Goal: Information Seeking & Learning: Learn about a topic

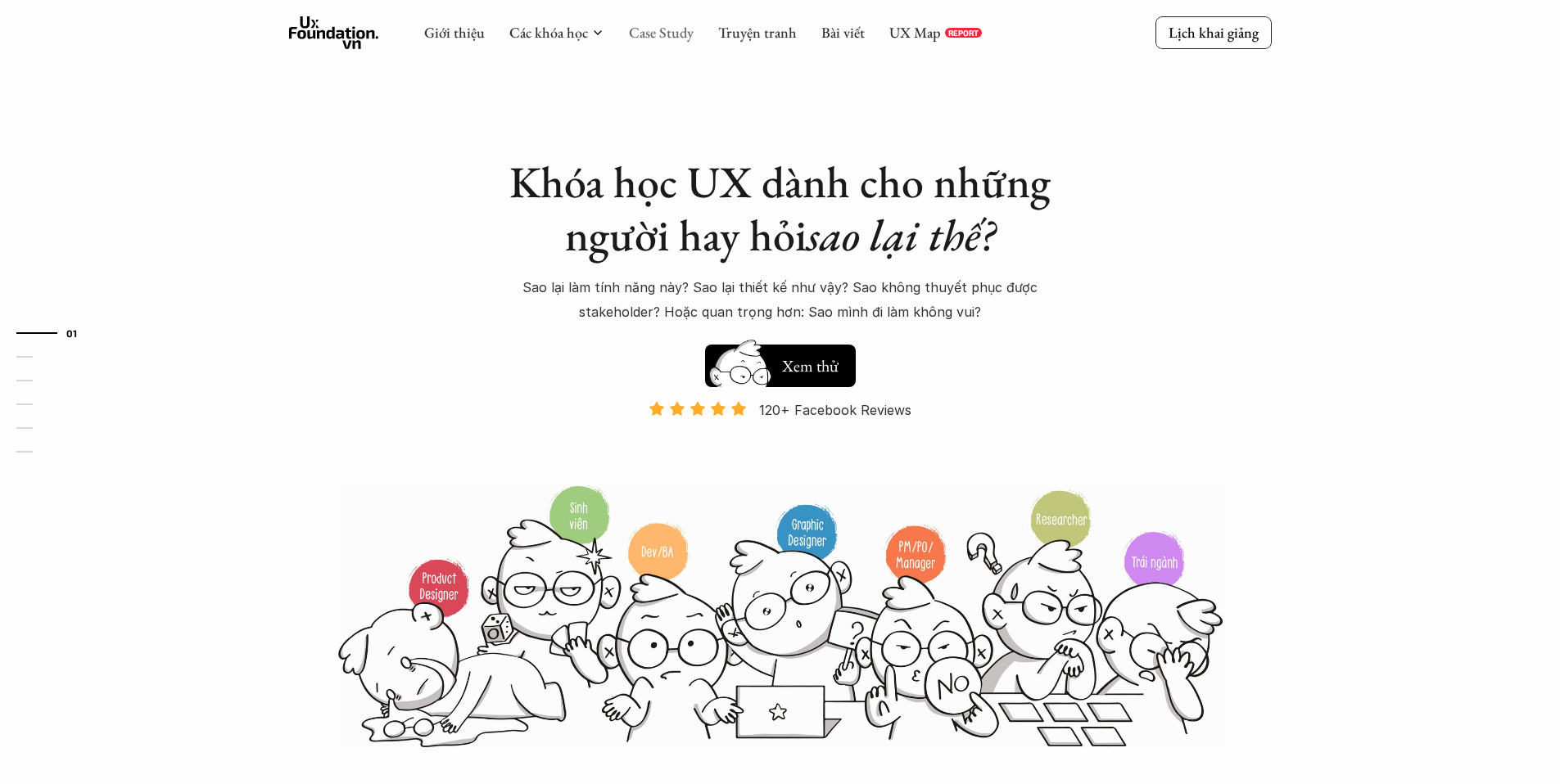
click at [668, 36] on link "Case Study" at bounding box center [661, 31] width 65 height 19
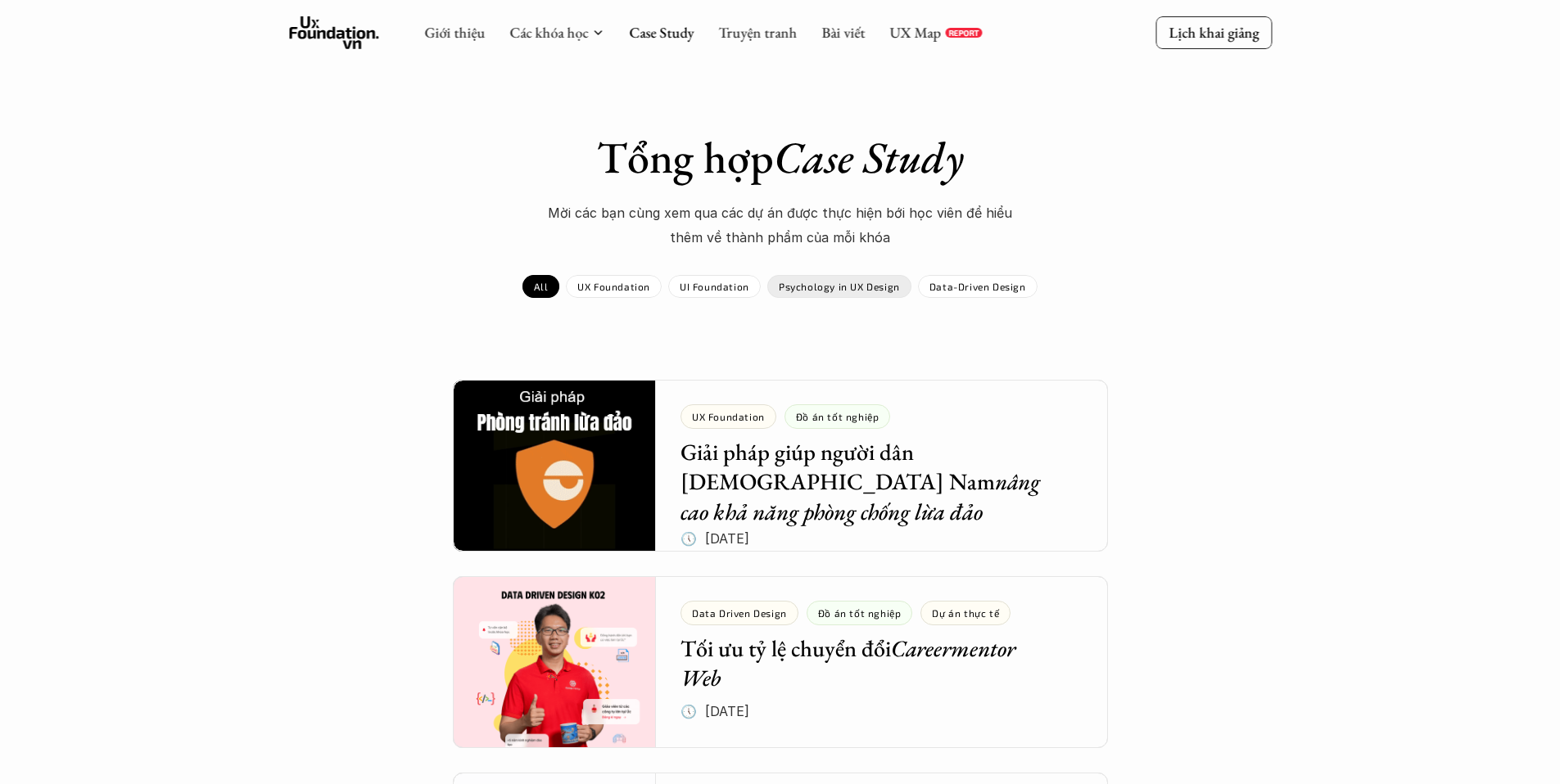
click at [889, 287] on p "Psychology in UX Design" at bounding box center [838, 287] width 121 height 12
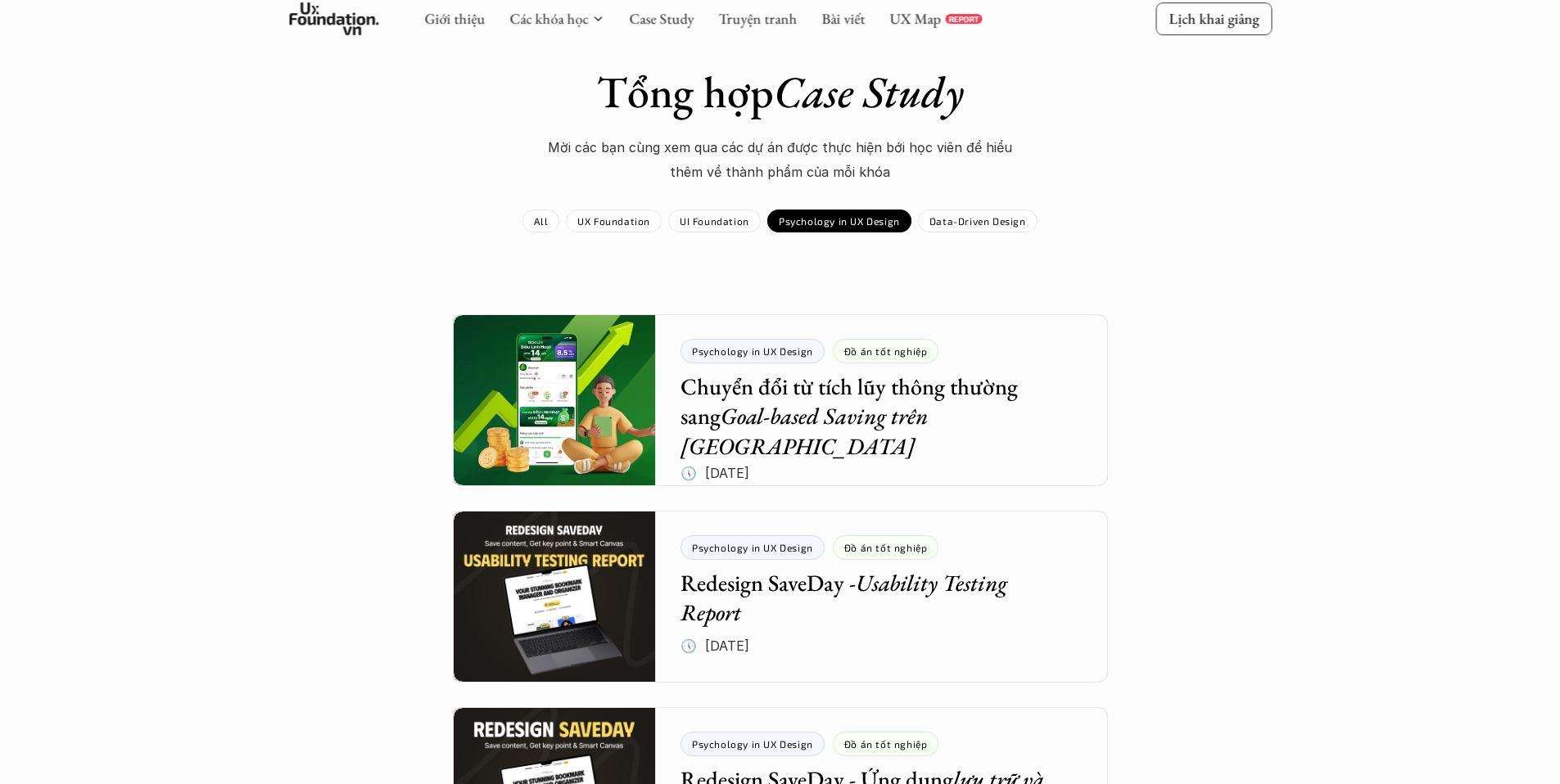
scroll to position [77, 0]
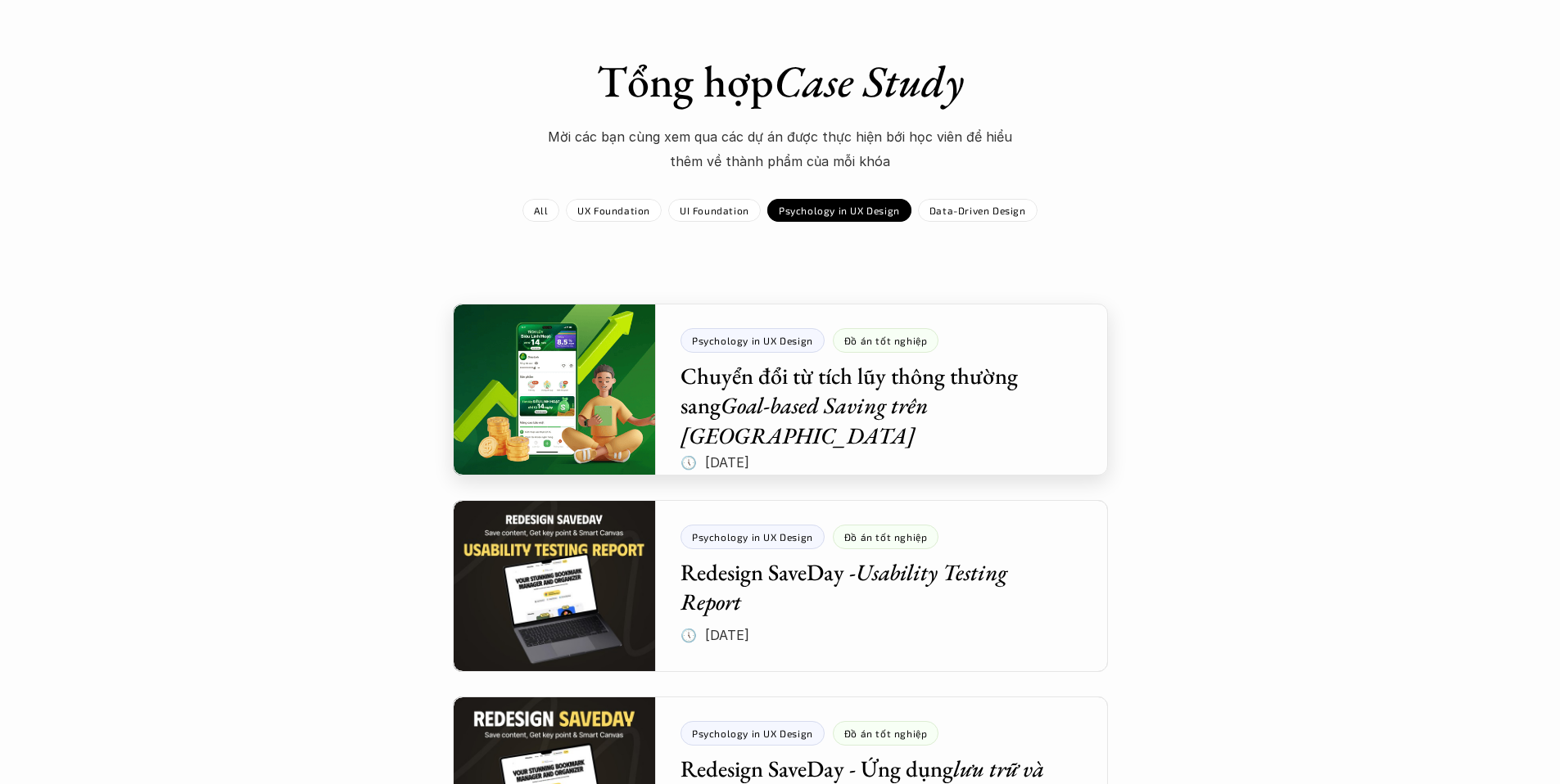
click at [519, 359] on div at bounding box center [780, 389] width 655 height 172
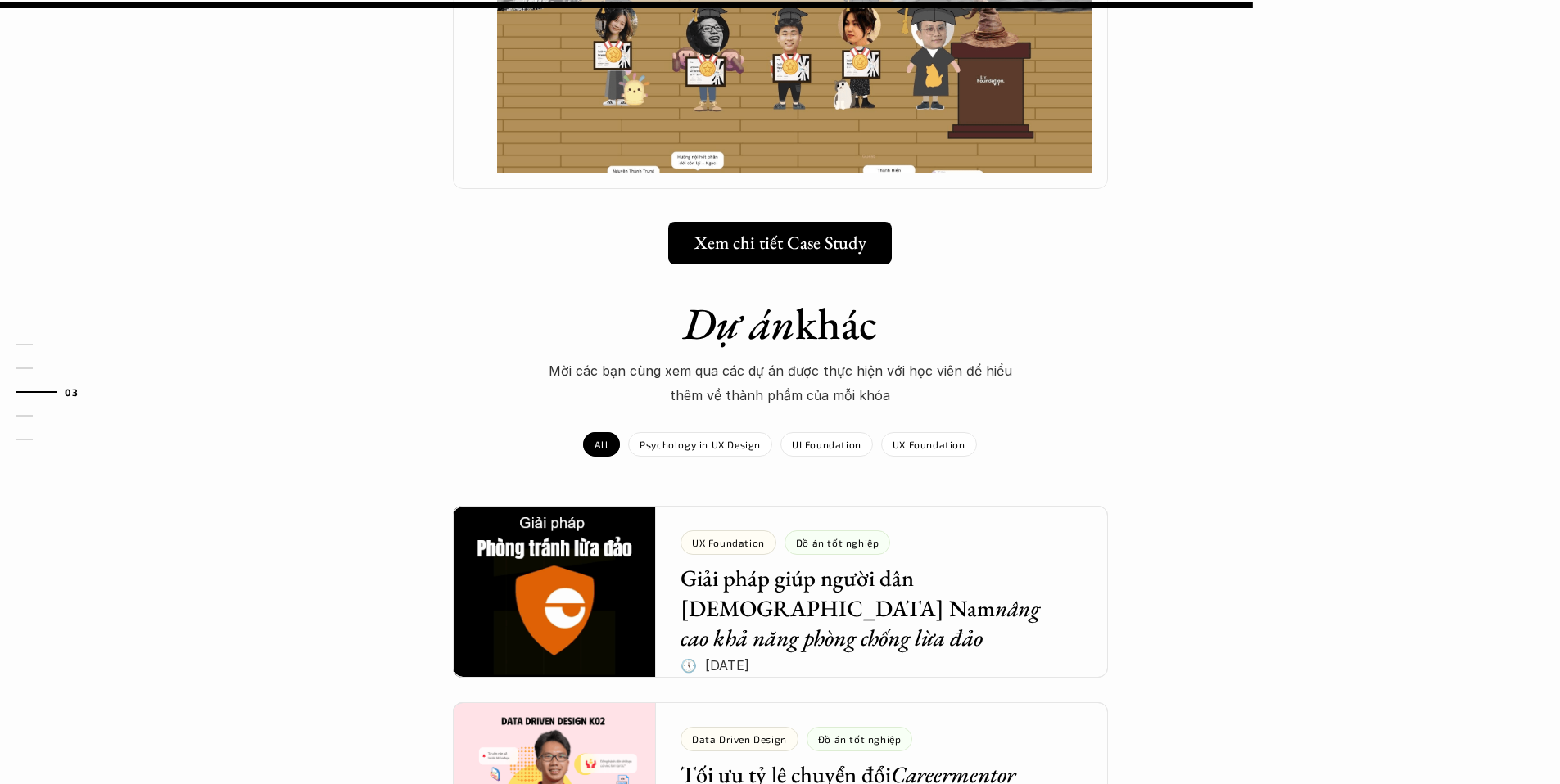
scroll to position [1501, 0]
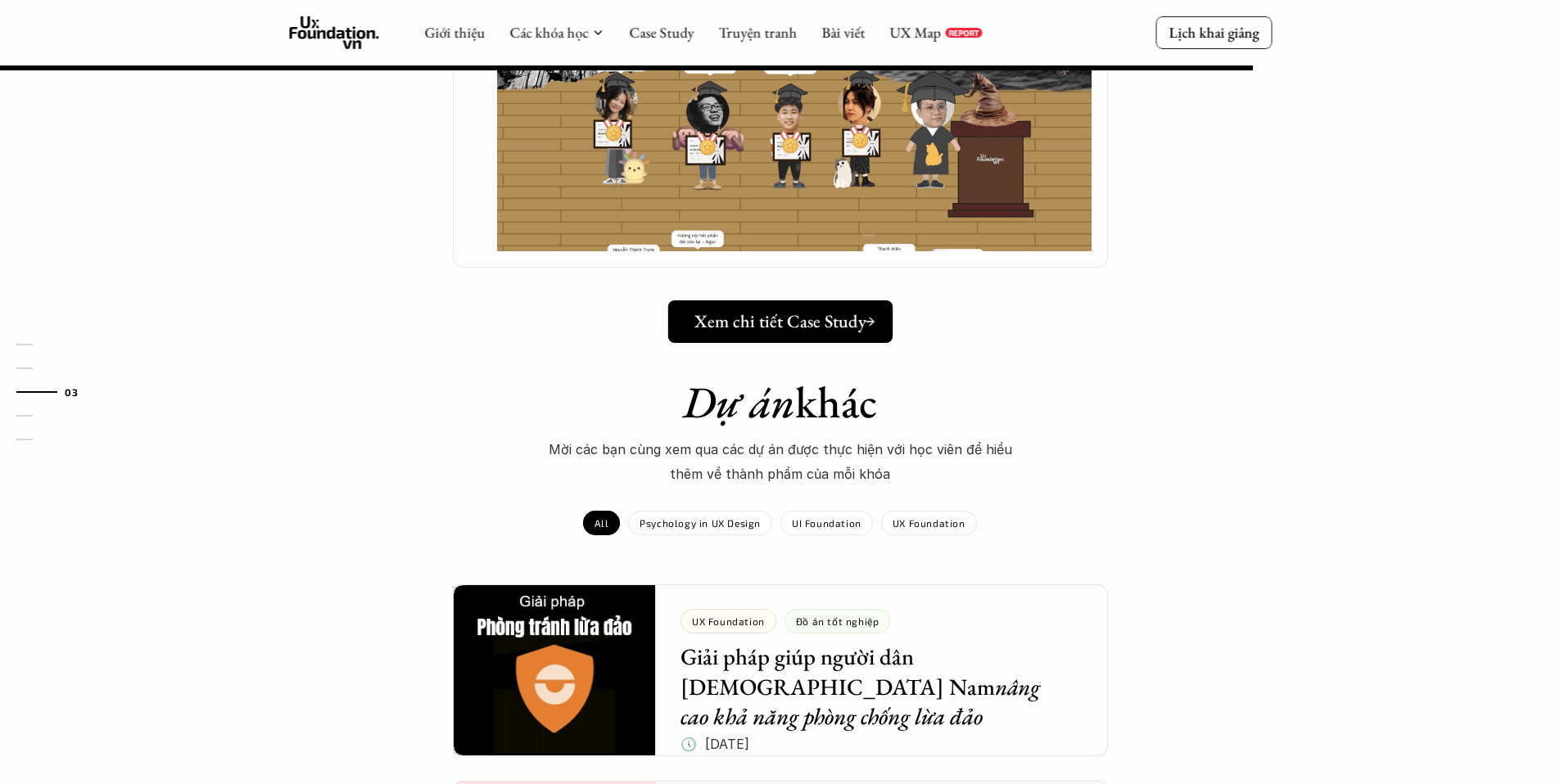
click at [717, 311] on h5 "Xem chi tiết Case Study" at bounding box center [779, 322] width 172 height 22
click at [739, 510] on div "Psychology in UX Design" at bounding box center [700, 522] width 144 height 25
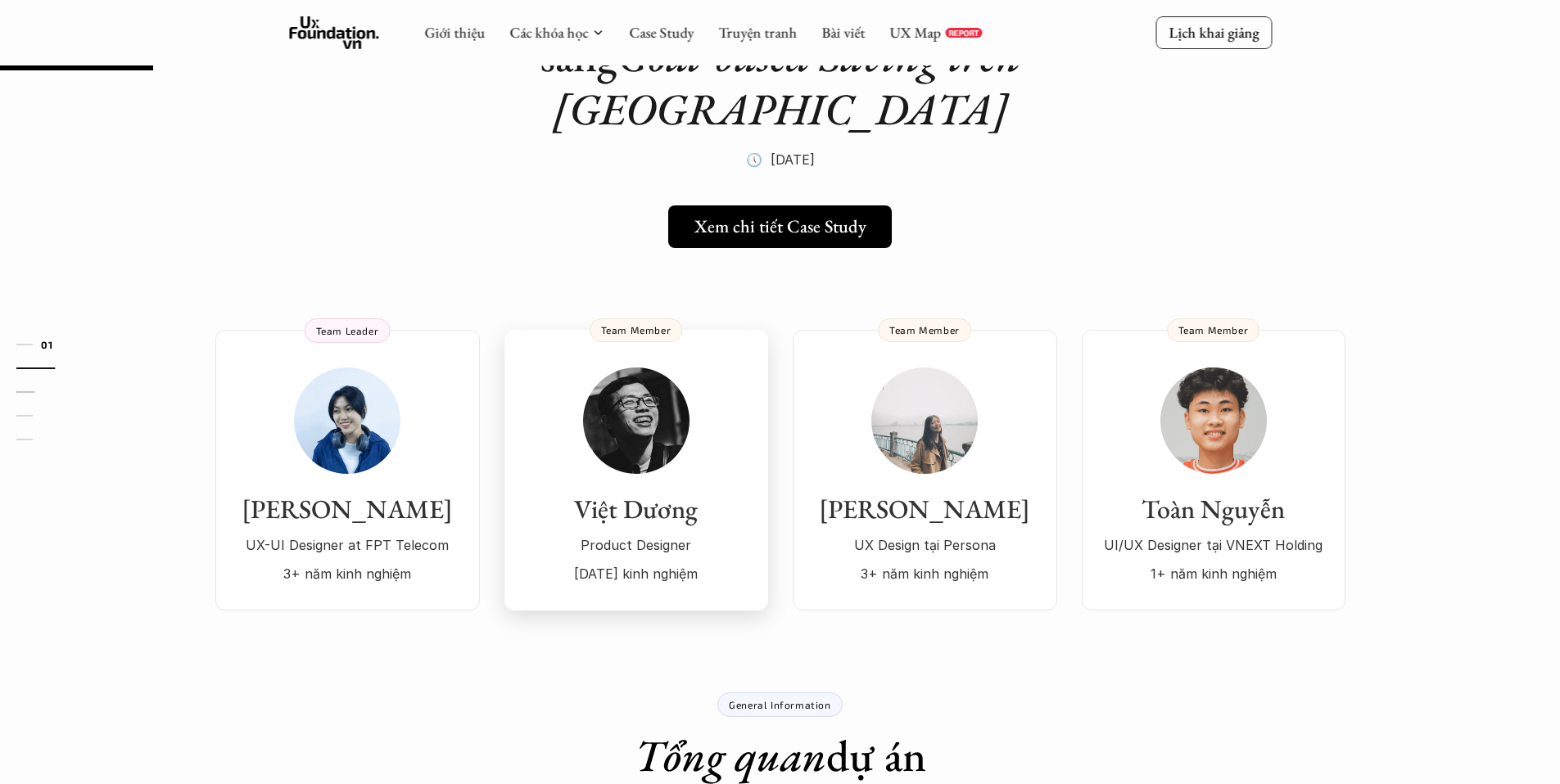
scroll to position [0, 0]
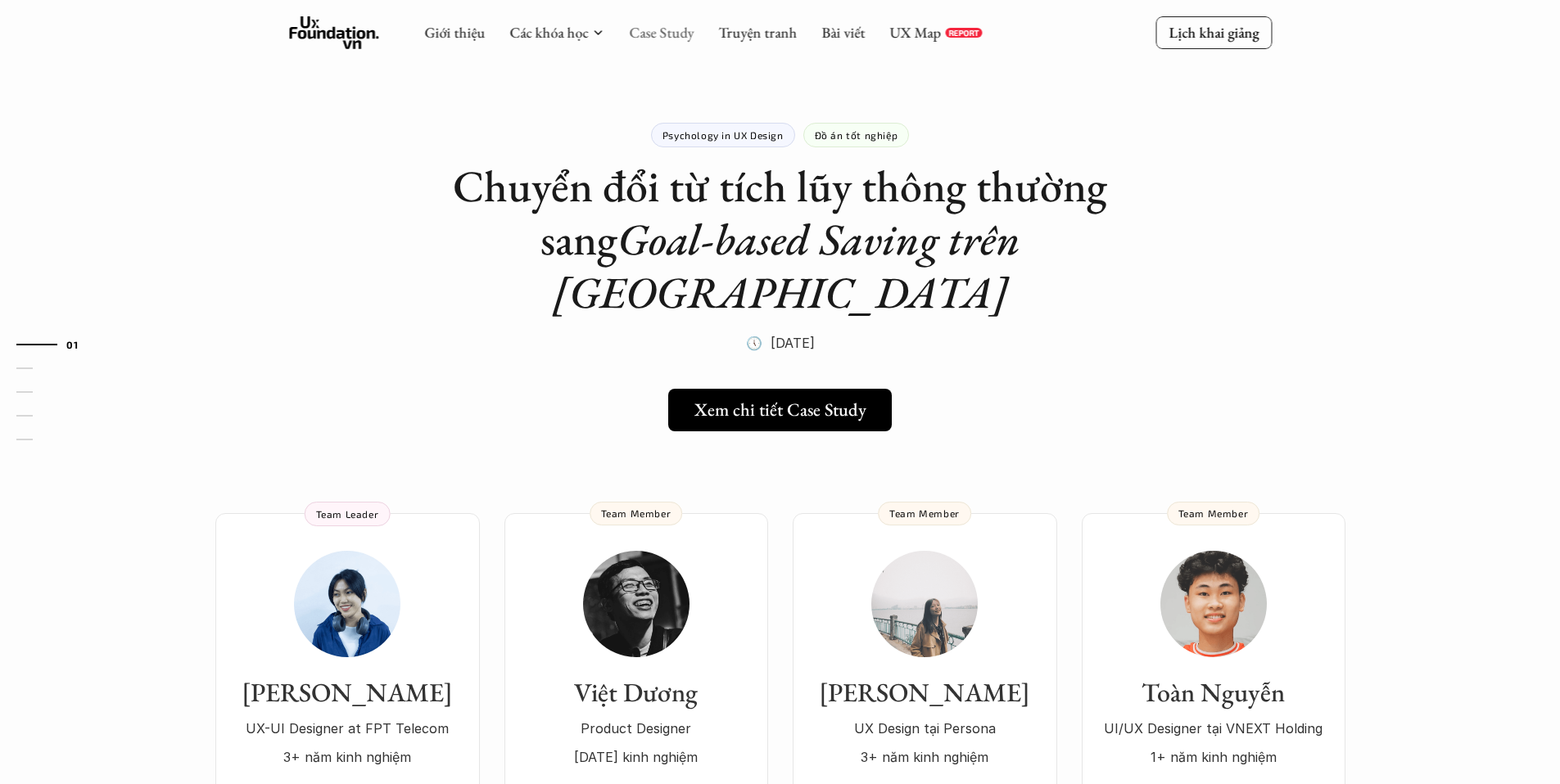
click at [661, 37] on link "Case Study" at bounding box center [661, 31] width 65 height 19
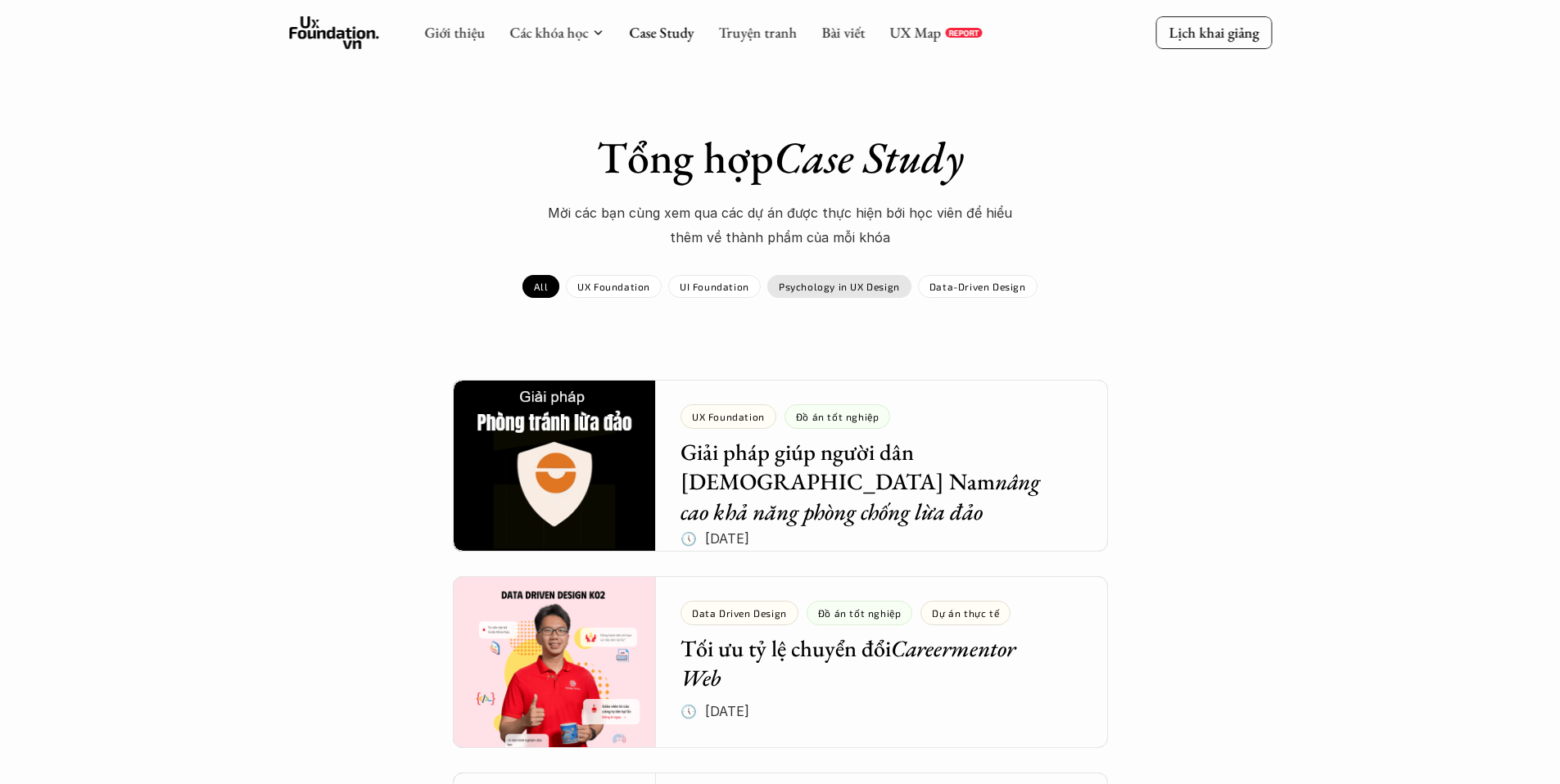
click at [819, 288] on p "Psychology in UX Design" at bounding box center [838, 287] width 121 height 12
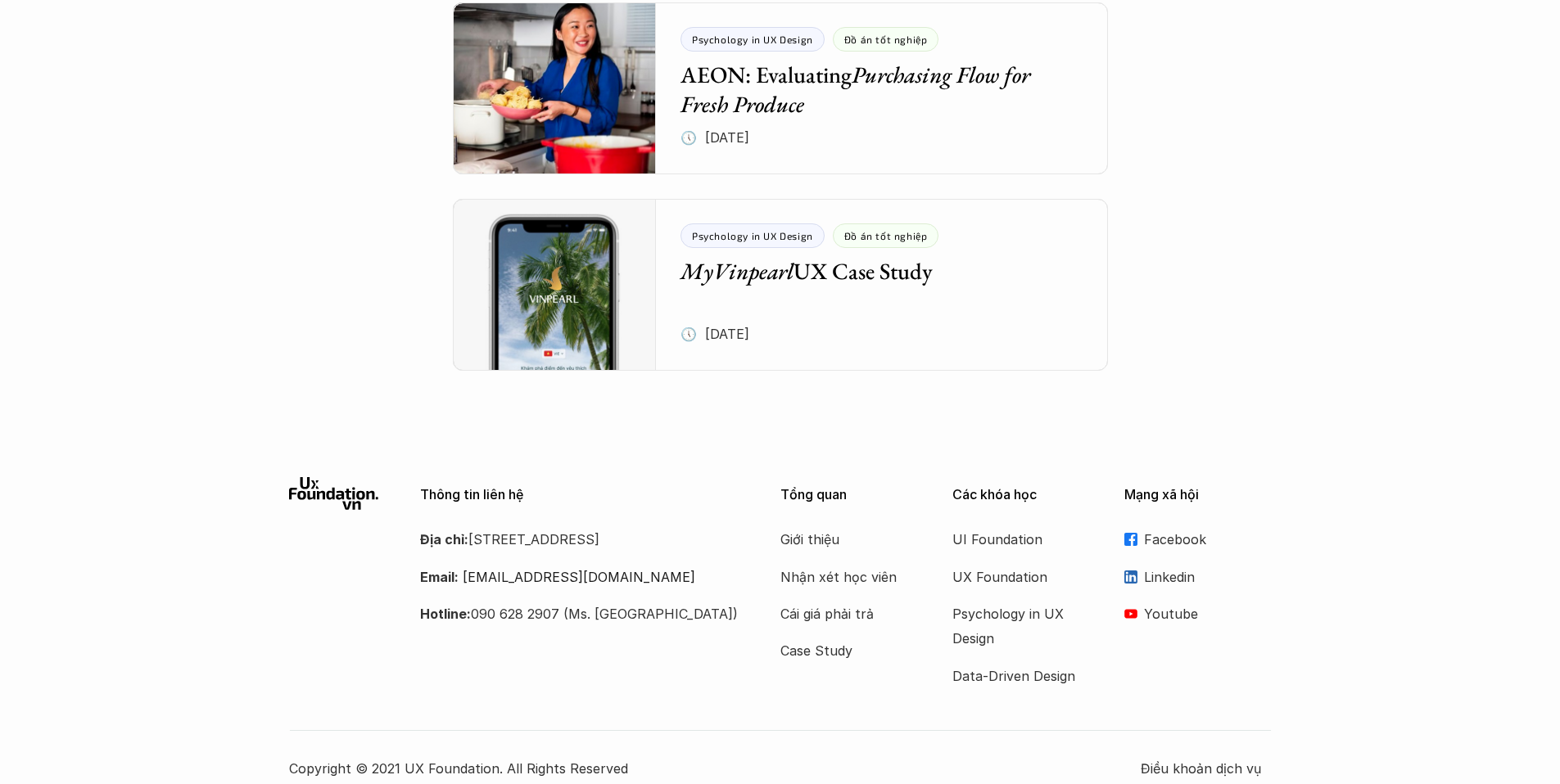
scroll to position [1970, 0]
